Goal: Complete application form: Complete application form

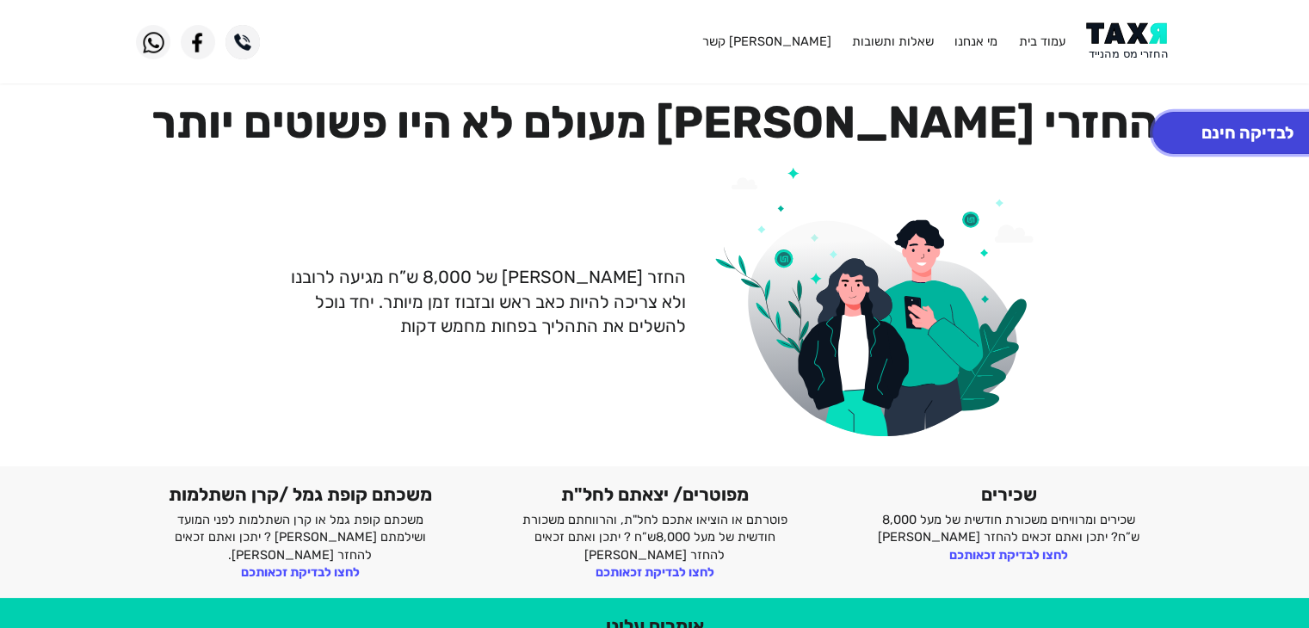
click at [1244, 131] on button "לבדיקה חינם" at bounding box center [1247, 133] width 190 height 42
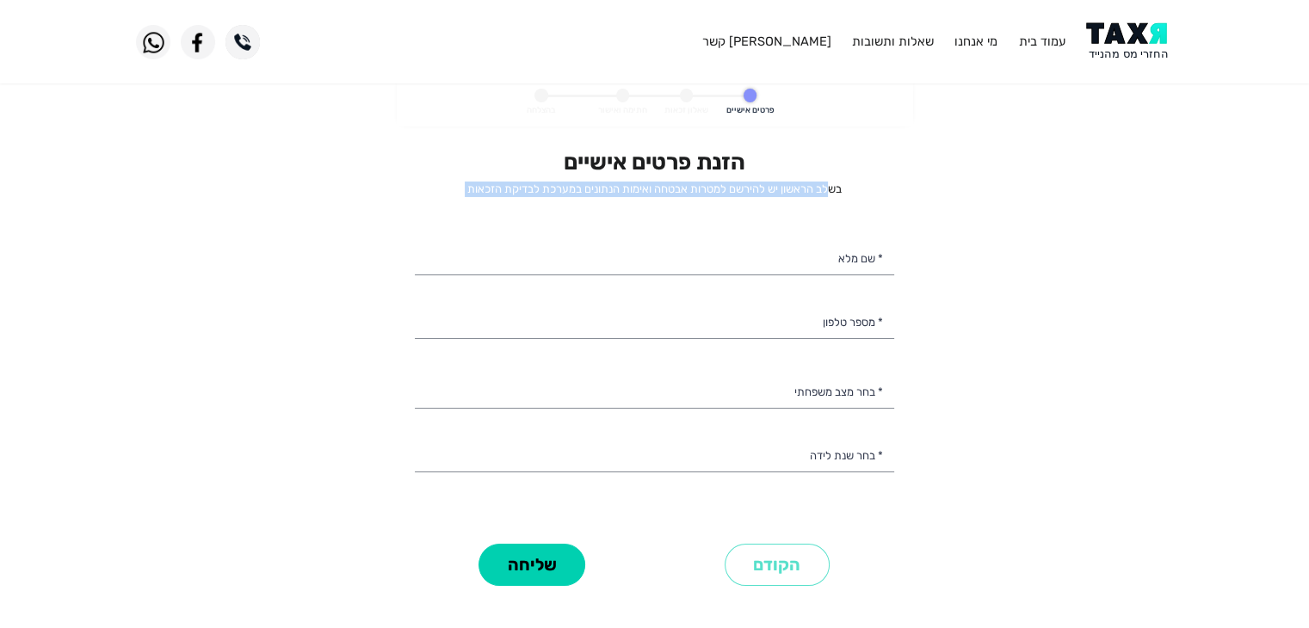
drag, startPoint x: 828, startPoint y: 190, endPoint x: 455, endPoint y: 211, distance: 373.1
click at [455, 211] on div "הזנת פרטים אישיים בשלב הראשון יש להירשם למטרות אבטחה ואימות הנתונים במערכת לבדי…" at bounding box center [654, 344] width 479 height 390
click at [643, 200] on div "הזנת פרטים אישיים בשלב הראשון יש להירשם למטרות אבטחה ואימות הנתונים במערכת לבדי…" at bounding box center [654, 344] width 479 height 390
click at [620, 189] on p "בשלב הראשון יש להירשם למטרות אבטחה ואימות הנתונים במערכת לבדיקת הזכאות" at bounding box center [654, 189] width 479 height 15
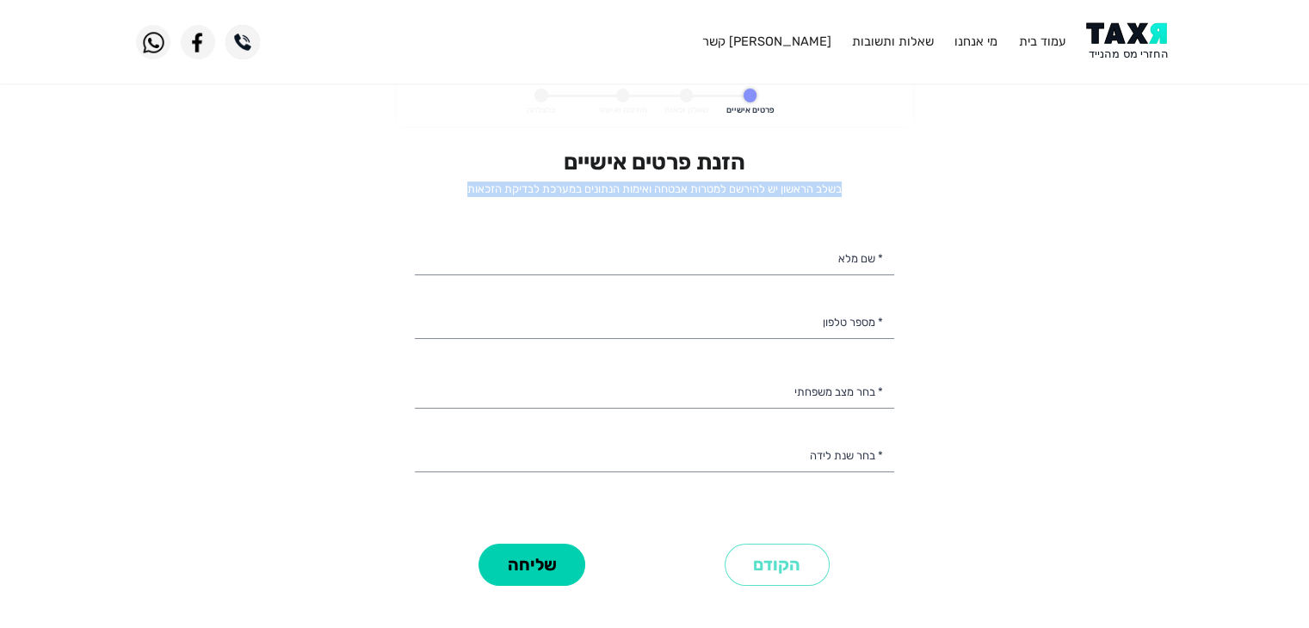
click at [620, 189] on p "בשלב הראשון יש להירשם למטרות אבטחה ואימות הנתונים במערכת לבדיקת הזכאות" at bounding box center [654, 189] width 479 height 15
click at [621, 189] on p "בשלב הראשון יש להירשם למטרות אבטחה ואימות הנתונים במערכת לבדיקת הזכאות" at bounding box center [654, 189] width 479 height 15
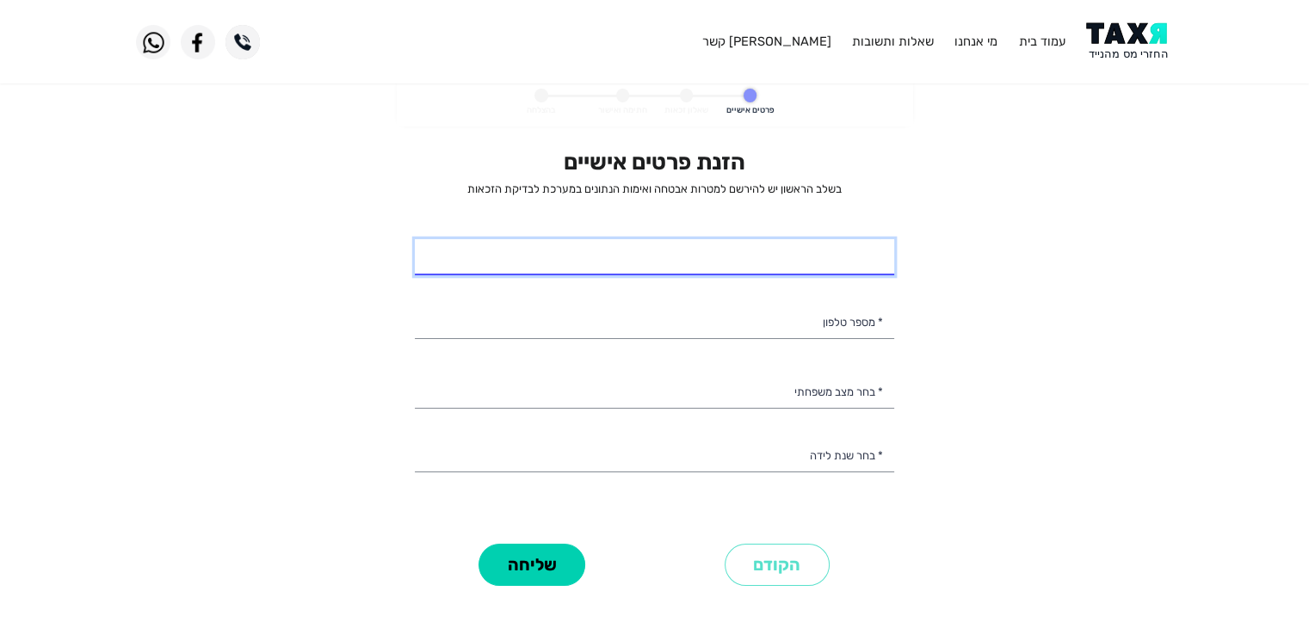
click at [701, 248] on input "* שם מלא" at bounding box center [654, 257] width 479 height 36
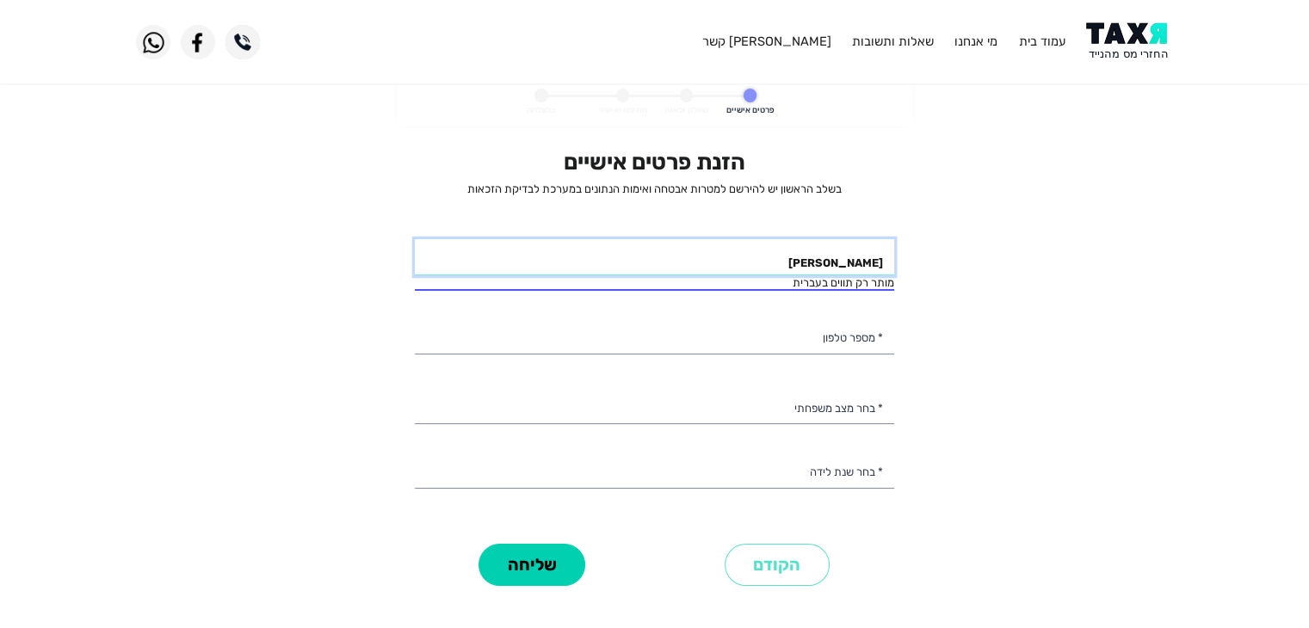
type input "[PERSON_NAME]"
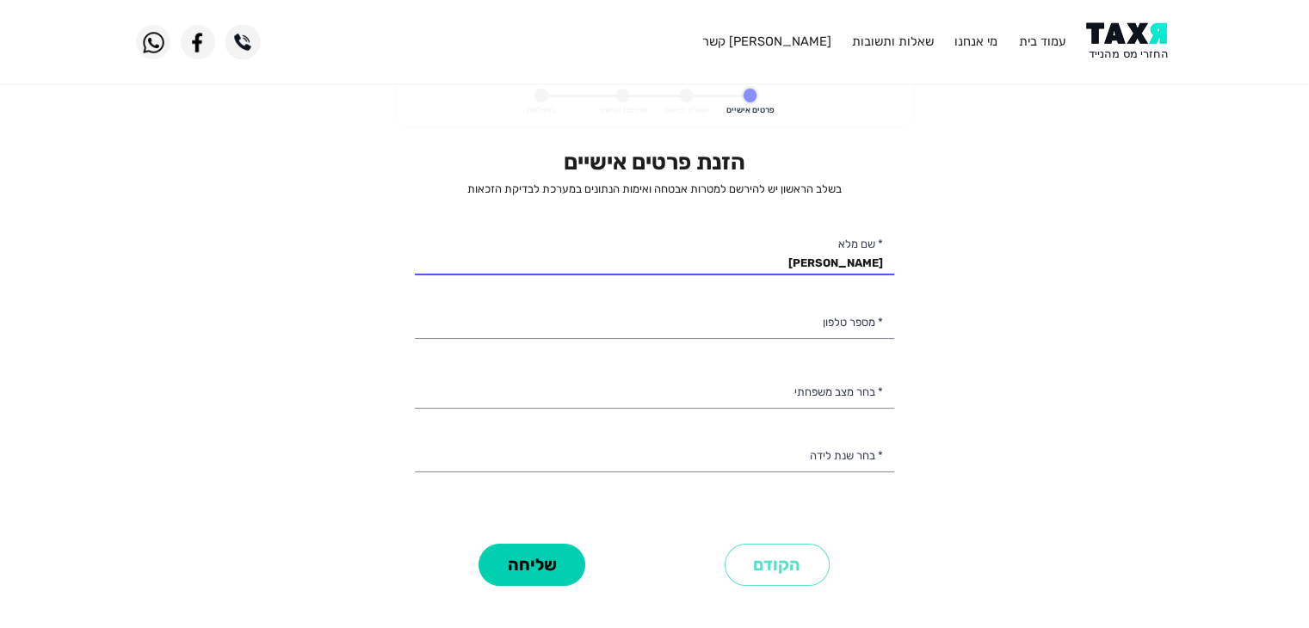
click at [836, 414] on div "הזנת פרטים אישיים בשלב הראשון יש להירשם למטרות אבטחה ואימות הנתונים במערכת לבדי…" at bounding box center [654, 344] width 479 height 390
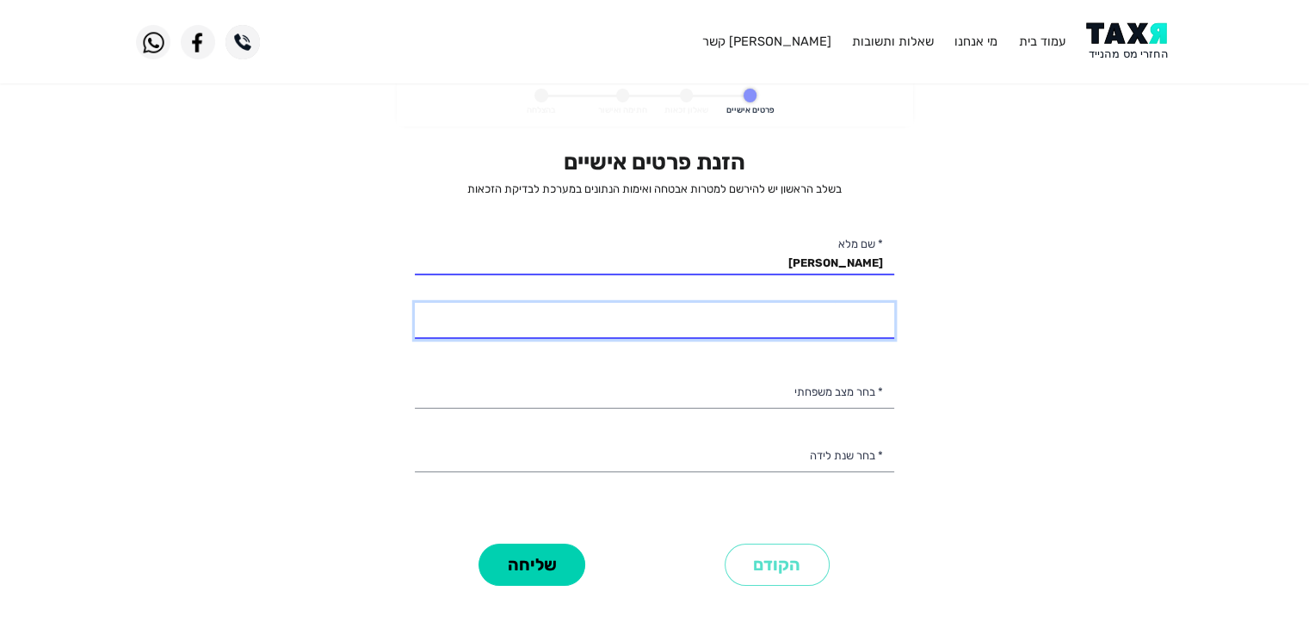
click at [833, 311] on input "* מספר טלפון" at bounding box center [654, 321] width 479 height 36
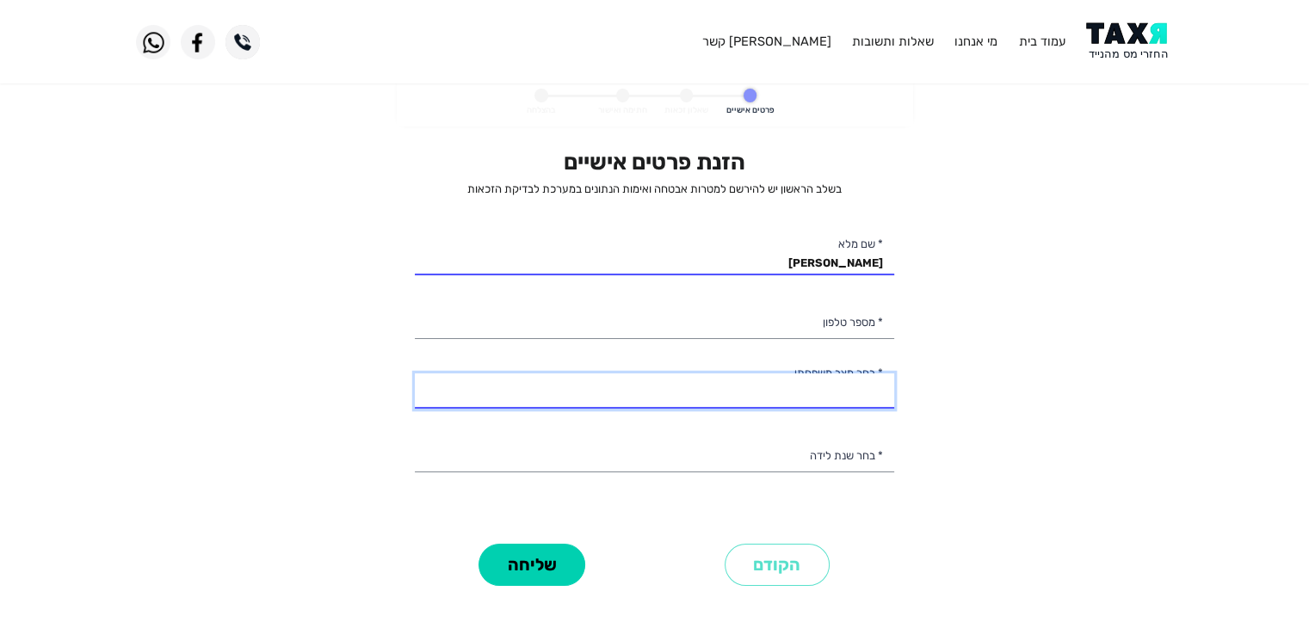
click at [838, 383] on select "רווק/ה נשוי/[PERSON_NAME]/ה אלמן/נה" at bounding box center [654, 391] width 479 height 36
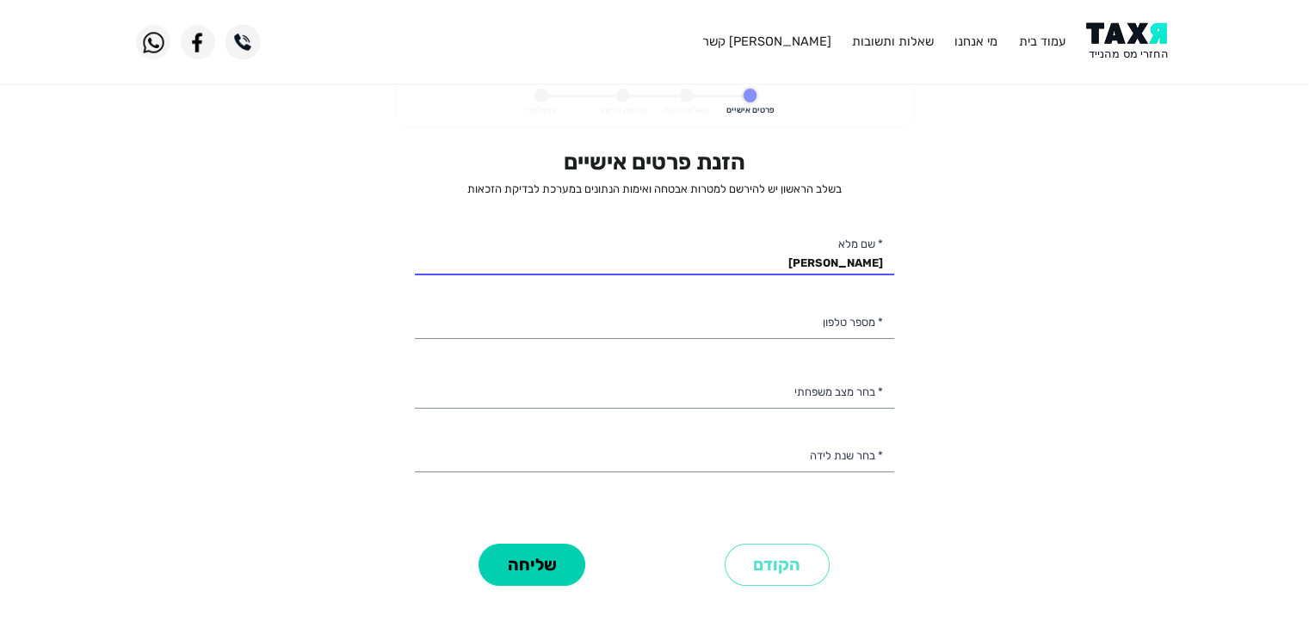
click at [999, 412] on personal-details "פרטים אישיים שאלון זכאות חתימה ואישור בהצלחה הזנת פרטים אישיים בשלב הראשון יש ל…" at bounding box center [654, 354] width 1309 height 552
click at [840, 463] on select "2003 2002 2001 2000 1999 1998 1997 1996 1995 1994 1993 1992 1991 1990 1989 1988…" at bounding box center [654, 455] width 479 height 36
click at [1010, 463] on personal-details "פרטים אישיים שאלון זכאות חתימה ואישור בהצלחה הזנת פרטים אישיים בשלב הראשון יש ל…" at bounding box center [654, 354] width 1309 height 552
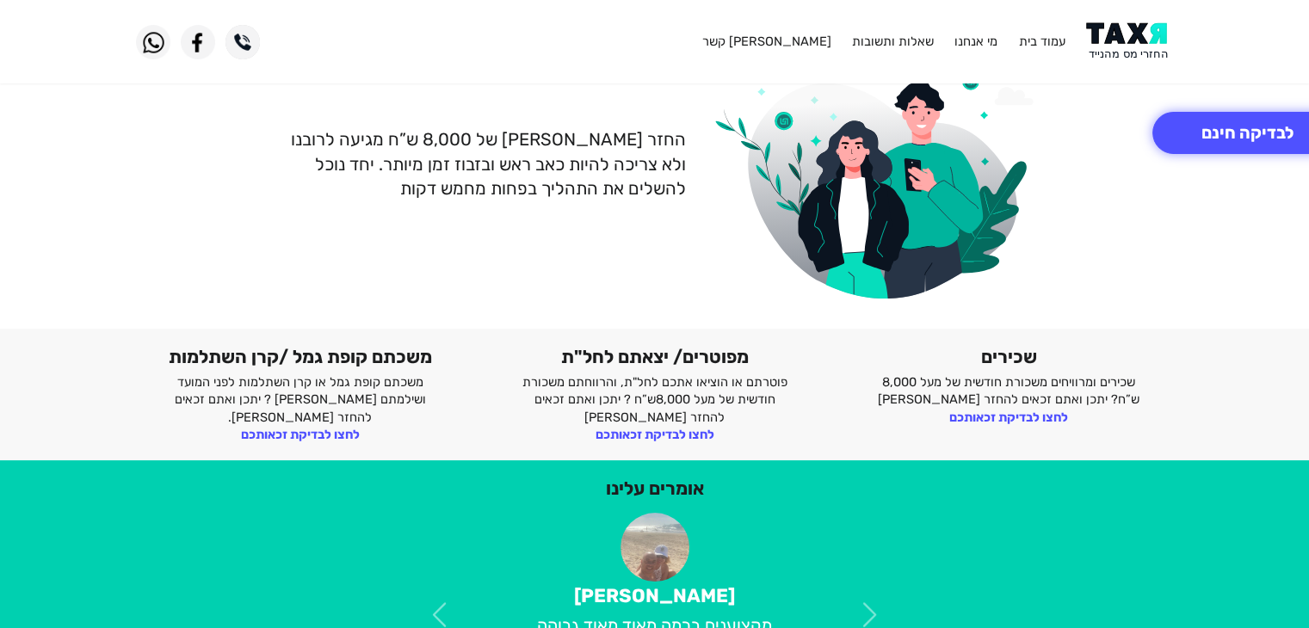
scroll to position [344, 0]
